Goal: Information Seeking & Learning: Find specific fact

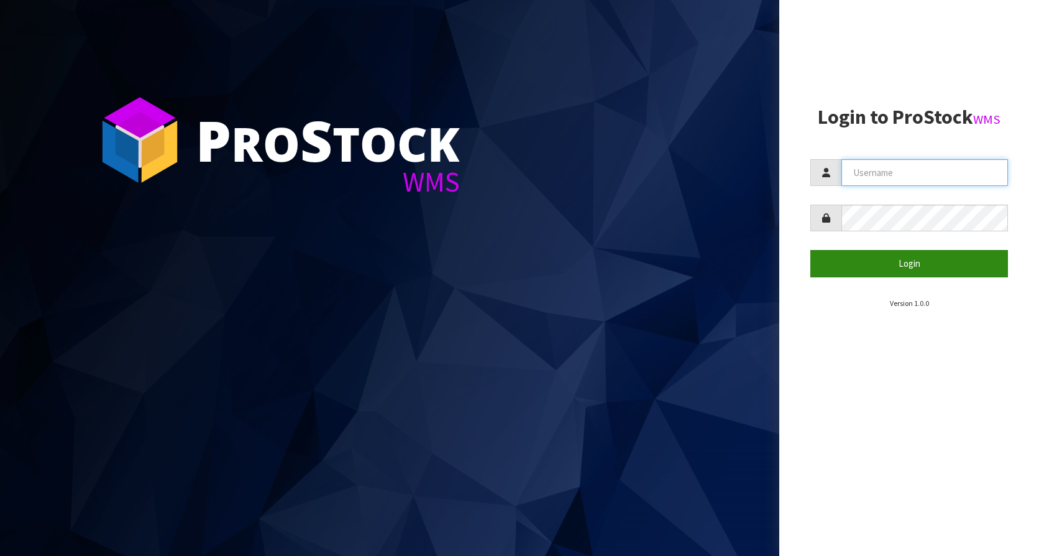
type input "KitchenAid"
click at [899, 266] on button "Login" at bounding box center [909, 263] width 198 height 27
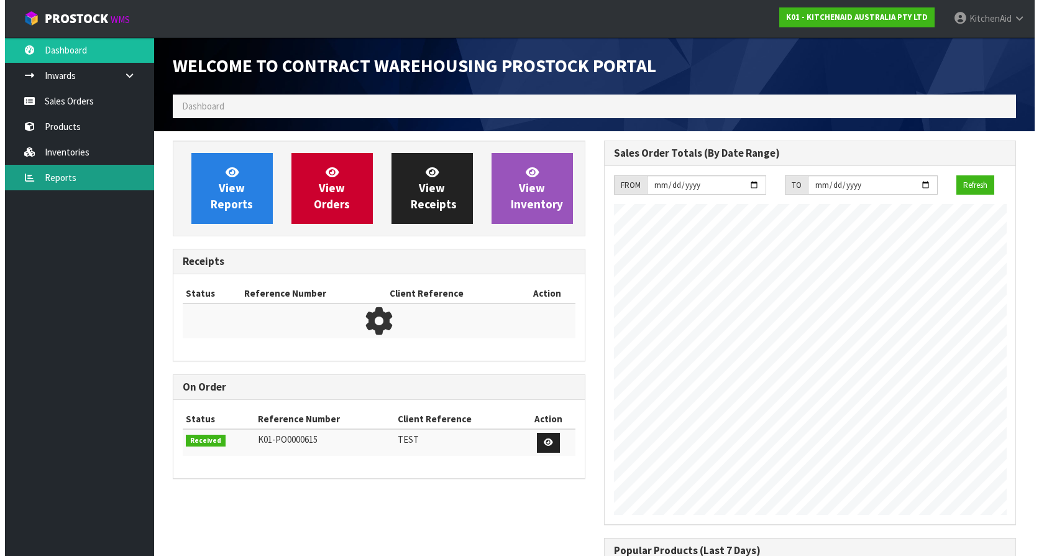
scroll to position [689, 431]
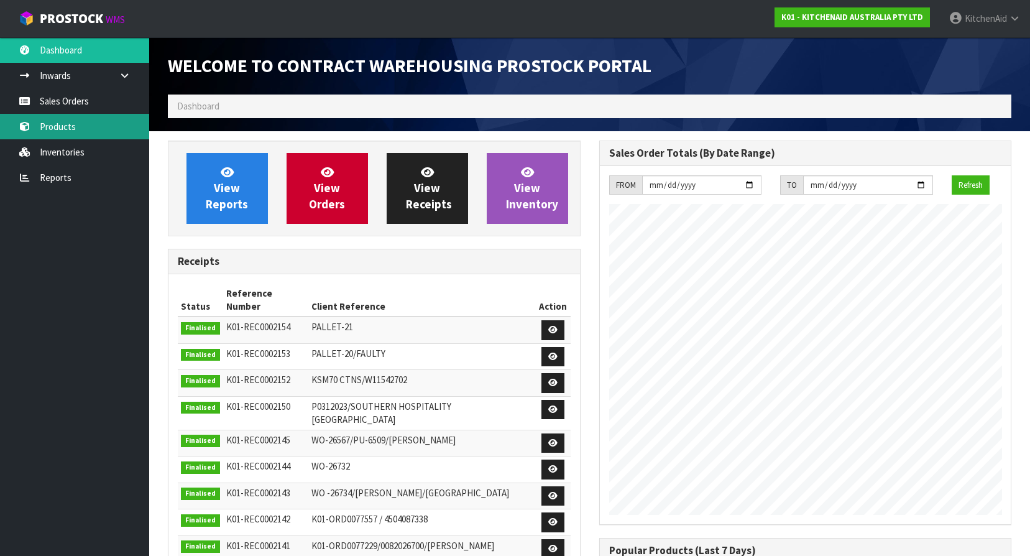
click at [64, 118] on link "Products" at bounding box center [74, 126] width 149 height 25
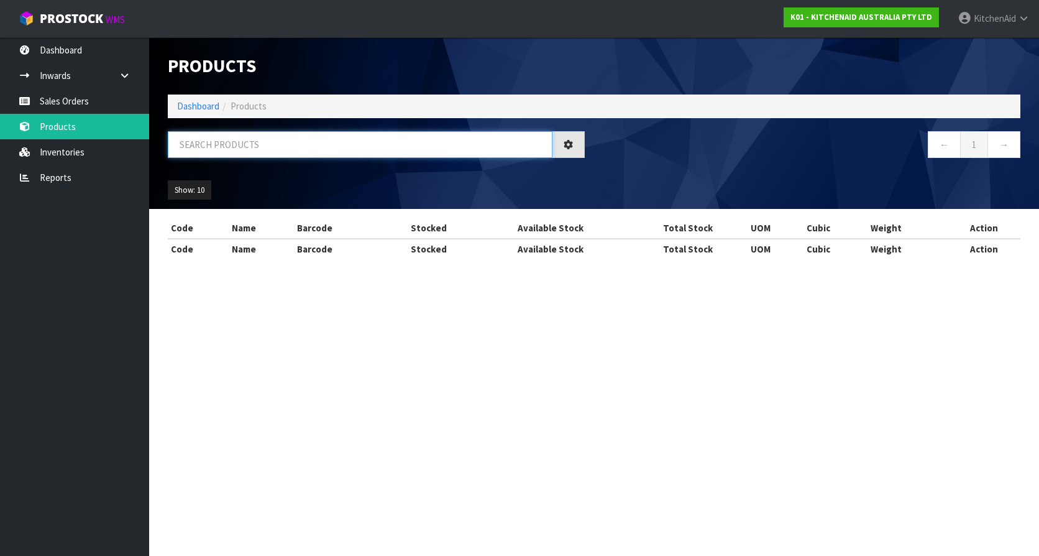
click at [263, 137] on input "text" at bounding box center [360, 144] width 385 height 27
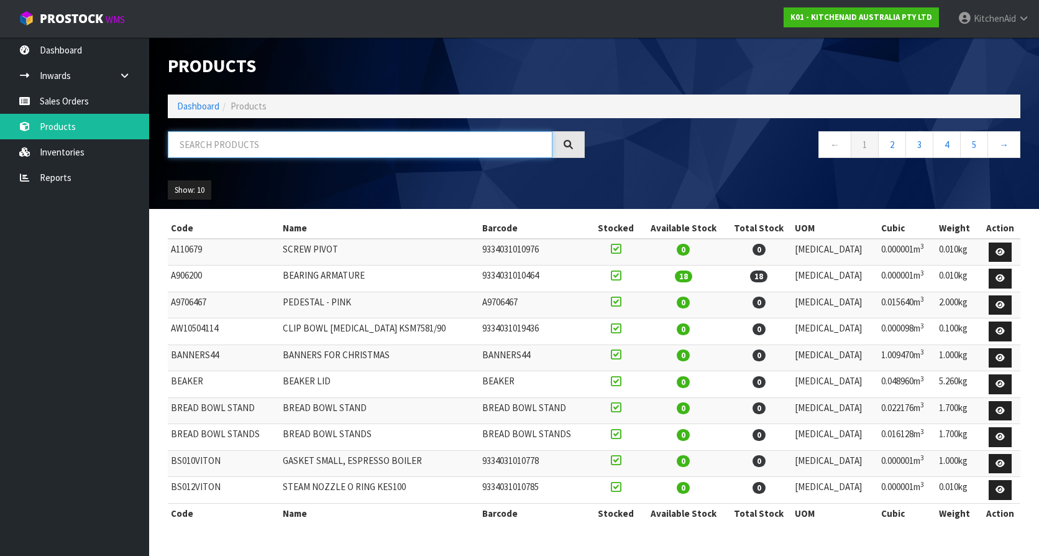
paste input "W11569314"
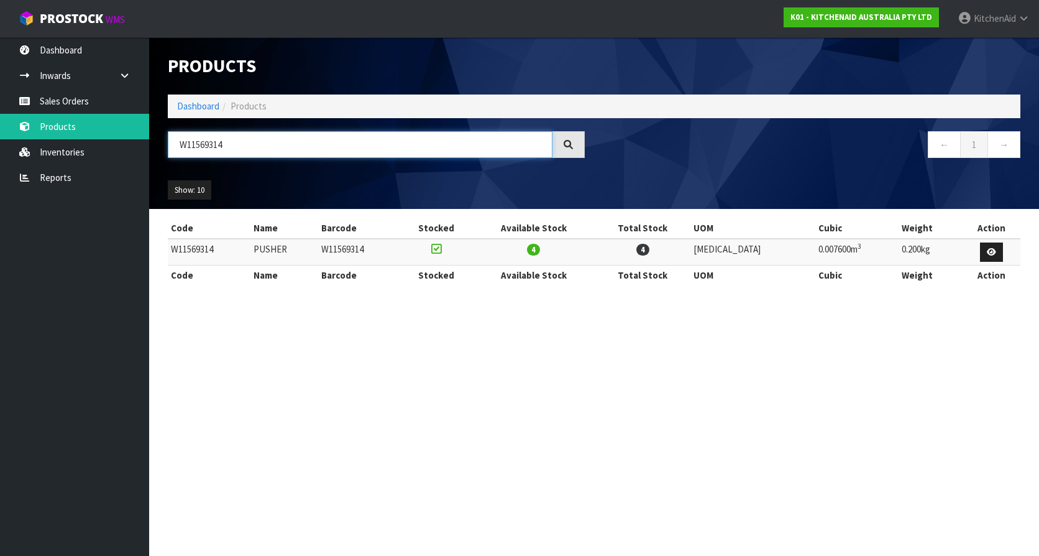
click at [245, 147] on input "W11569314" at bounding box center [360, 144] width 385 height 27
drag, startPoint x: 245, startPoint y: 147, endPoint x: 131, endPoint y: 139, distance: 114.6
click at [131, 139] on body "Toggle navigation ProStock WMS K01 - KITCHENAID AUSTRALIA PTY LTD [GEOGRAPHIC_D…" at bounding box center [519, 278] width 1039 height 556
paste input "239488"
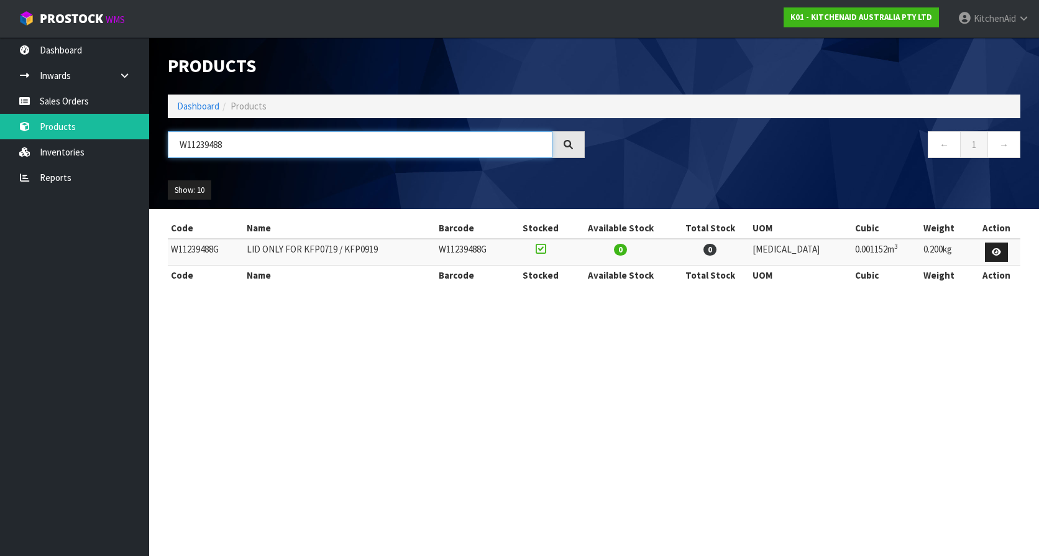
type input "W11239488"
click at [469, 404] on section "Products Import Products Drop file here to import csv template Dashboard Produc…" at bounding box center [519, 278] width 1039 height 556
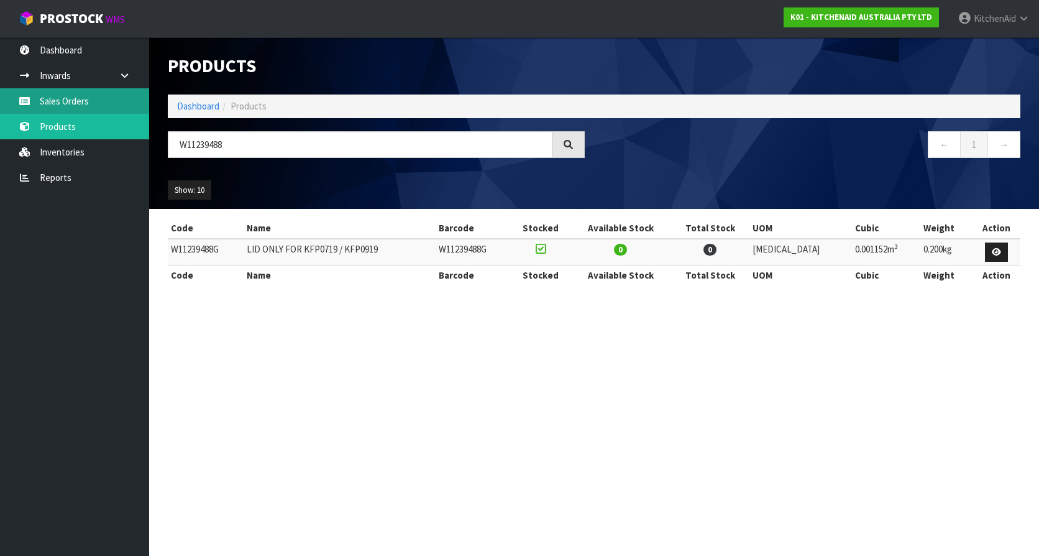
click at [65, 101] on link "Sales Orders" at bounding box center [74, 100] width 149 height 25
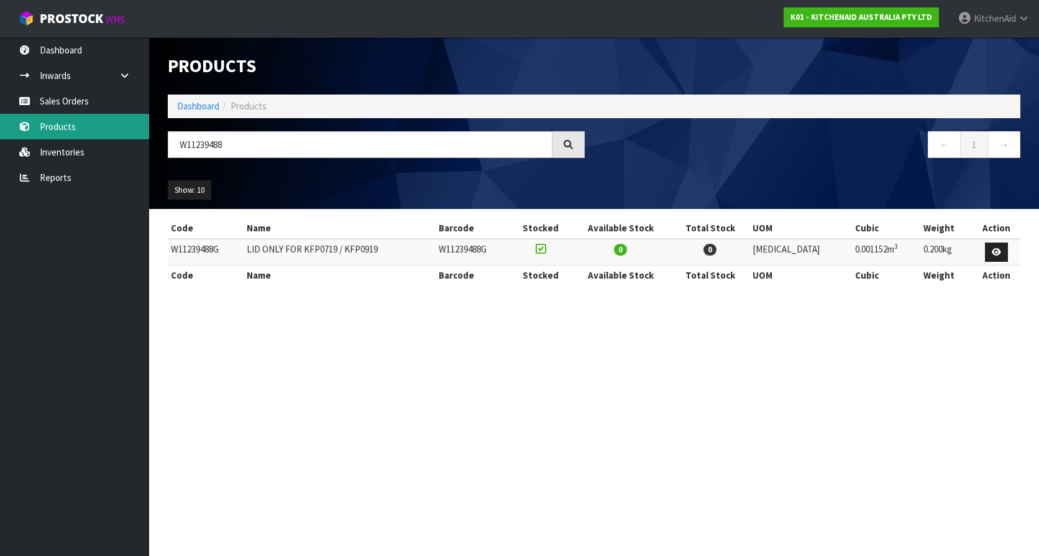
click at [72, 124] on link "Products" at bounding box center [74, 126] width 149 height 25
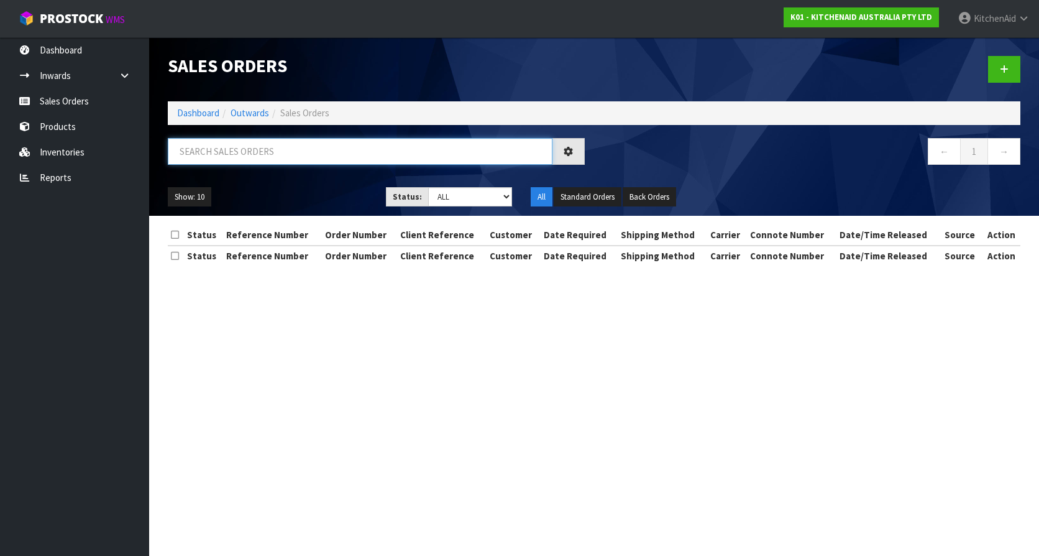
click at [236, 159] on input "text" at bounding box center [360, 151] width 385 height 27
paste input "5KFP0719AOB"
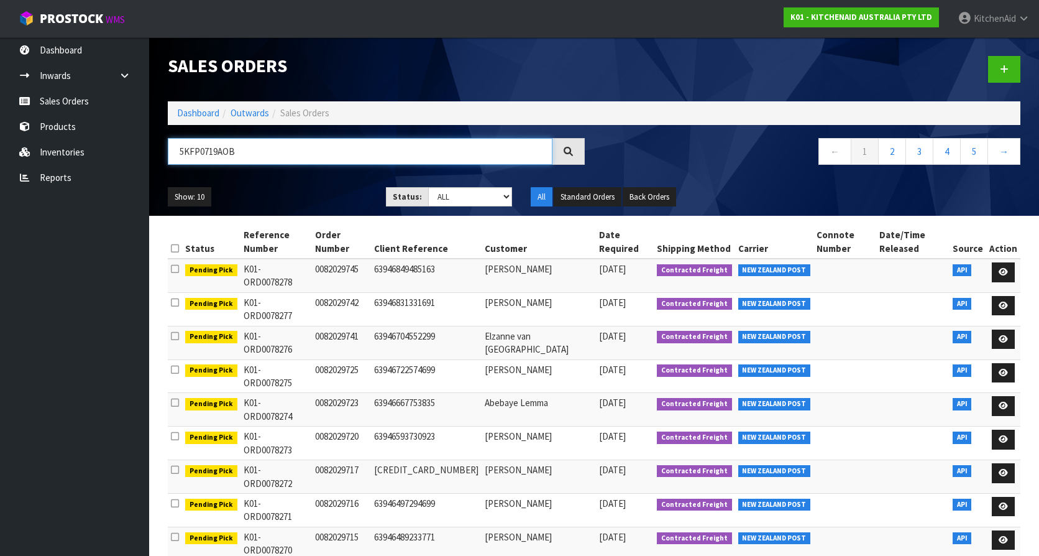
click at [280, 153] on input "5KFP0719AOB" at bounding box center [360, 151] width 385 height 27
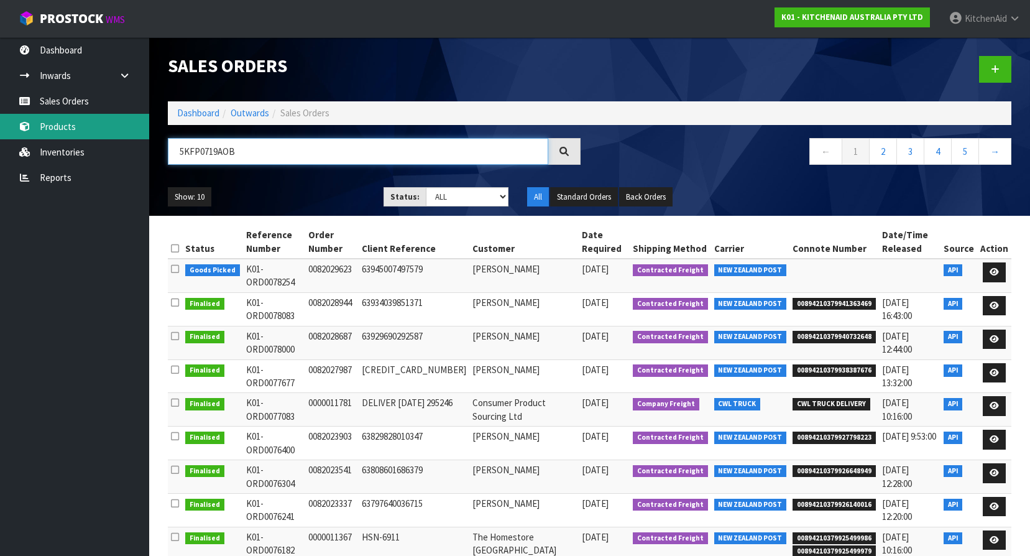
type input "5KFP0719AOB"
click at [42, 126] on link "Products" at bounding box center [74, 126] width 149 height 25
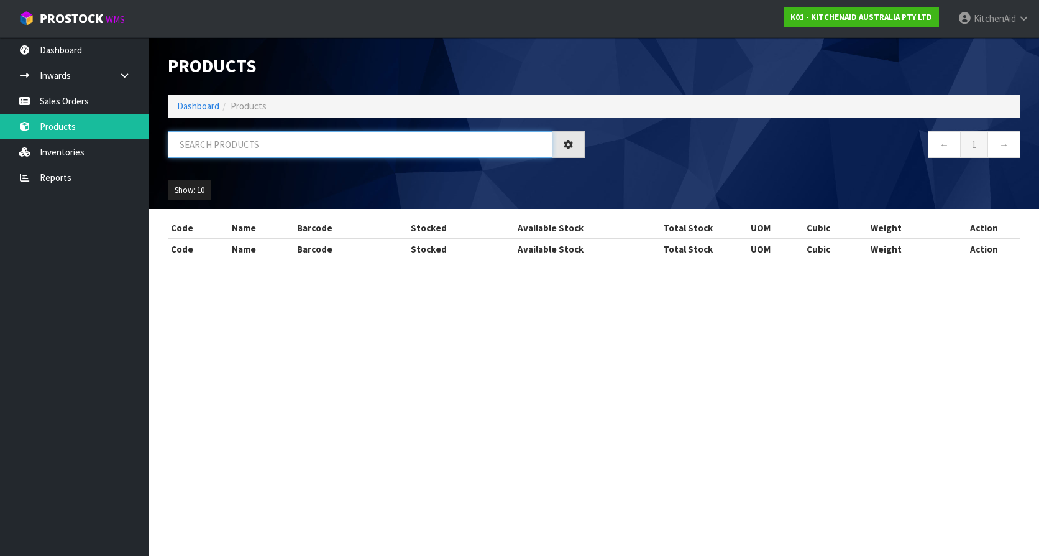
click at [262, 147] on input "text" at bounding box center [360, 144] width 385 height 27
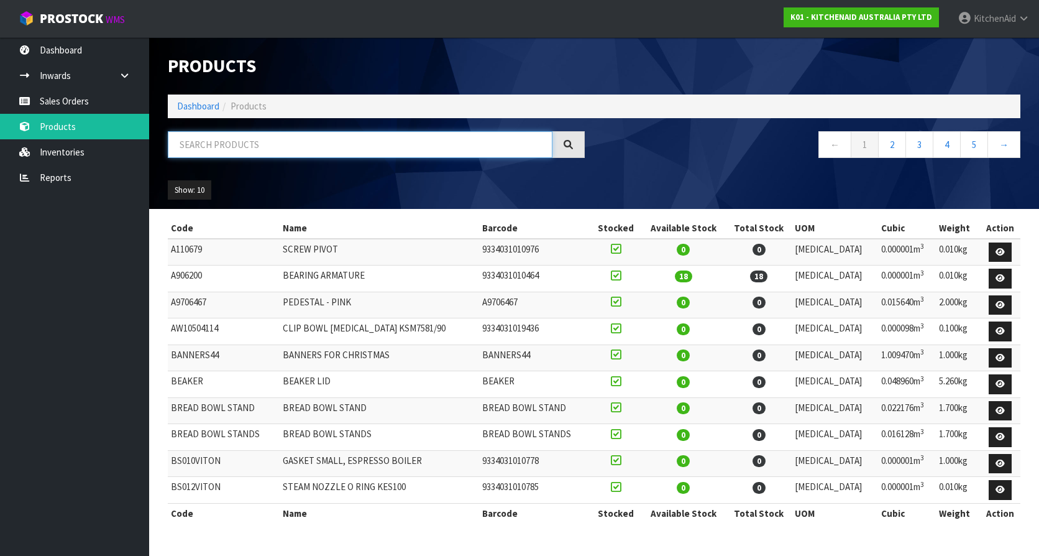
paste input "5KFP0719AOB"
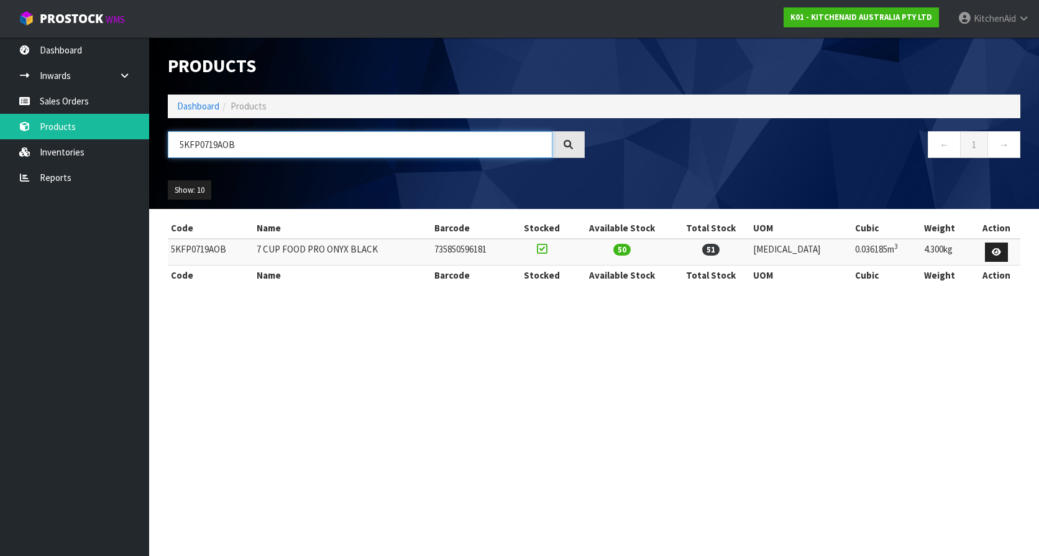
type input "5KFP0719AOB"
click at [473, 449] on section "Products Import Products Drop file here to import csv template Dashboard Produc…" at bounding box center [519, 278] width 1039 height 556
